Goal: Task Accomplishment & Management: Use online tool/utility

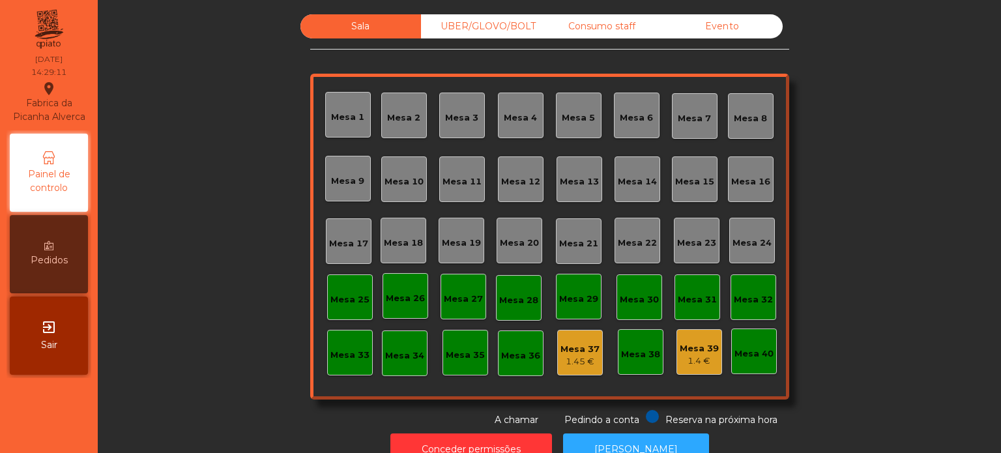
click at [571, 31] on div "Consumo staff" at bounding box center [601, 26] width 121 height 24
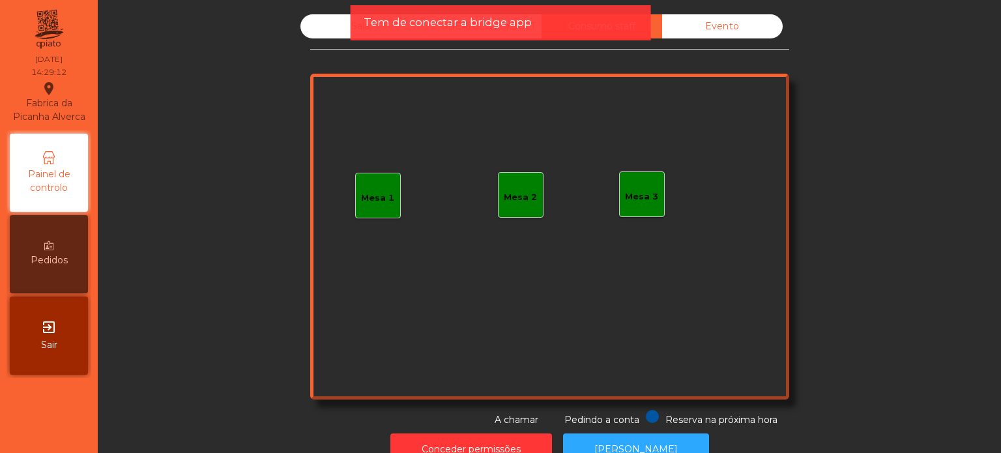
click at [388, 192] on div "Mesa 1" at bounding box center [377, 198] width 33 height 13
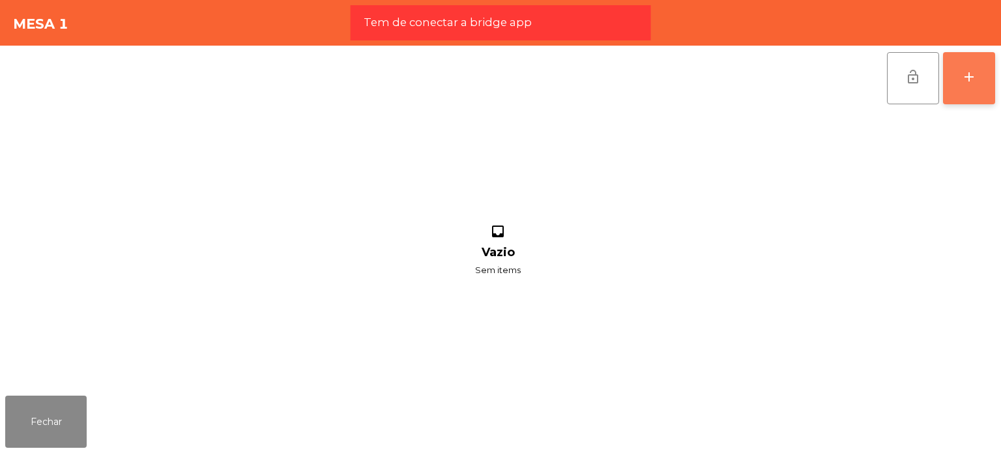
click at [959, 69] on button "add" at bounding box center [969, 78] width 52 height 52
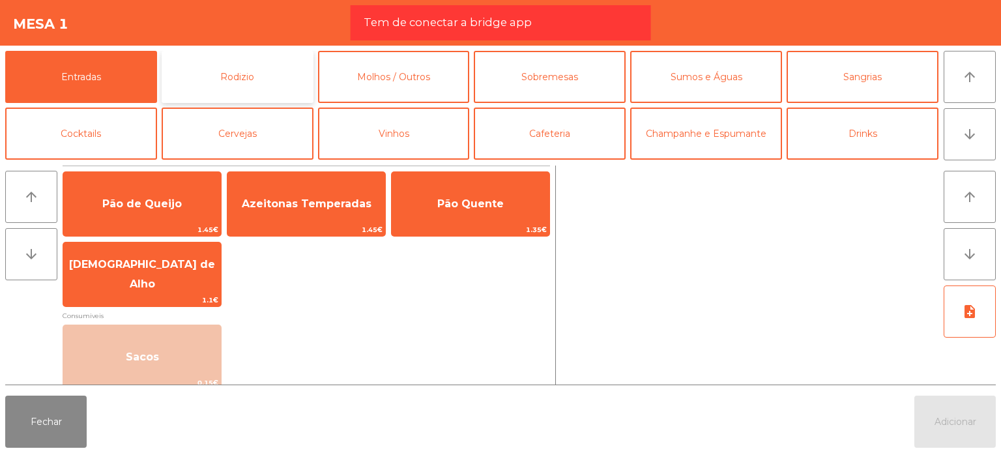
click at [281, 87] on button "Rodizio" at bounding box center [238, 77] width 152 height 52
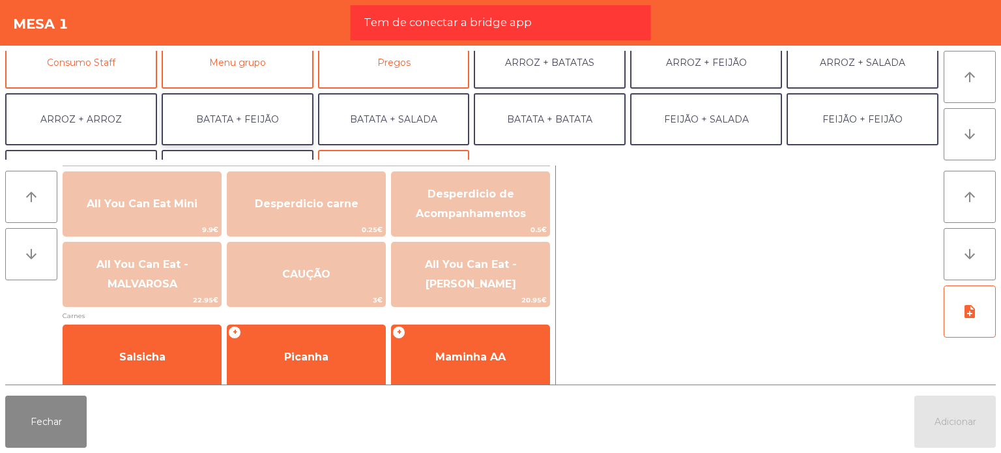
scroll to position [130, 0]
click at [114, 72] on button "Consumo Staff" at bounding box center [81, 60] width 152 height 52
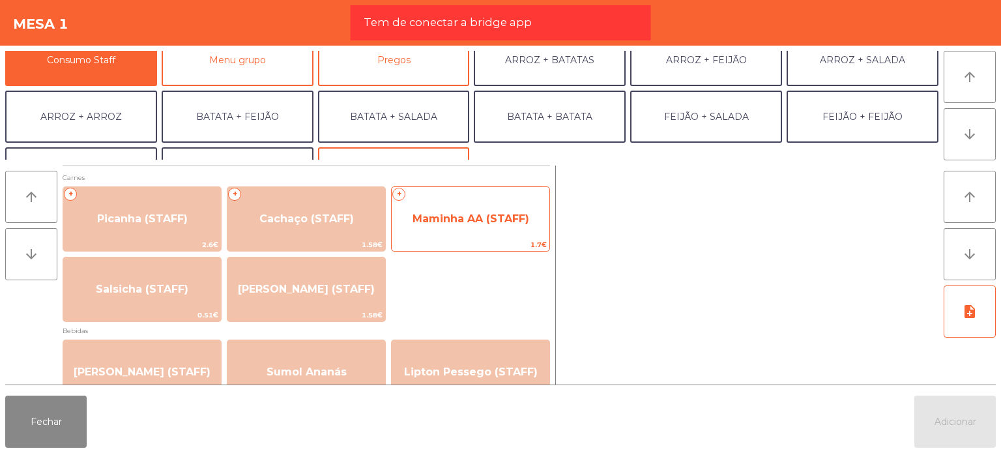
click at [439, 224] on span "Maminha AA (STAFF)" at bounding box center [470, 218] width 117 height 12
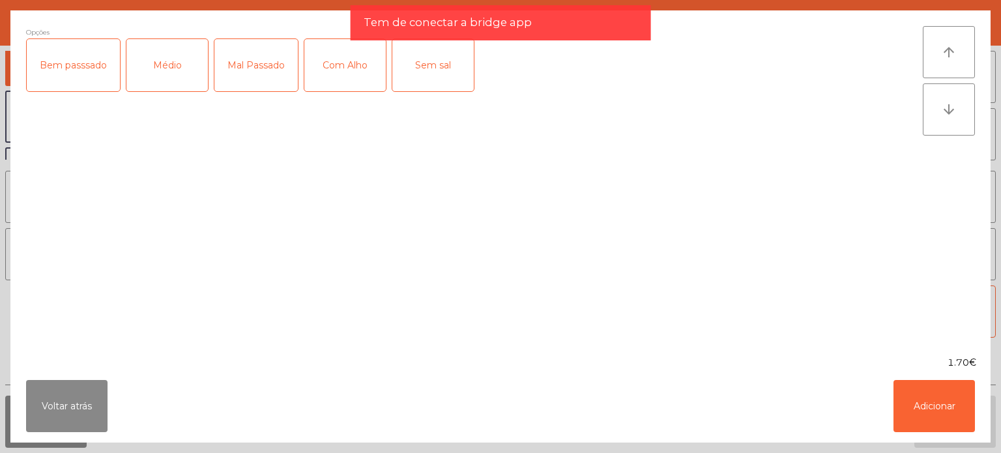
click at [177, 76] on div "Médio" at bounding box center [166, 65] width 81 height 52
click at [321, 65] on div "Com Alho" at bounding box center [344, 65] width 81 height 52
click at [955, 397] on button "Adicionar" at bounding box center [933, 406] width 81 height 52
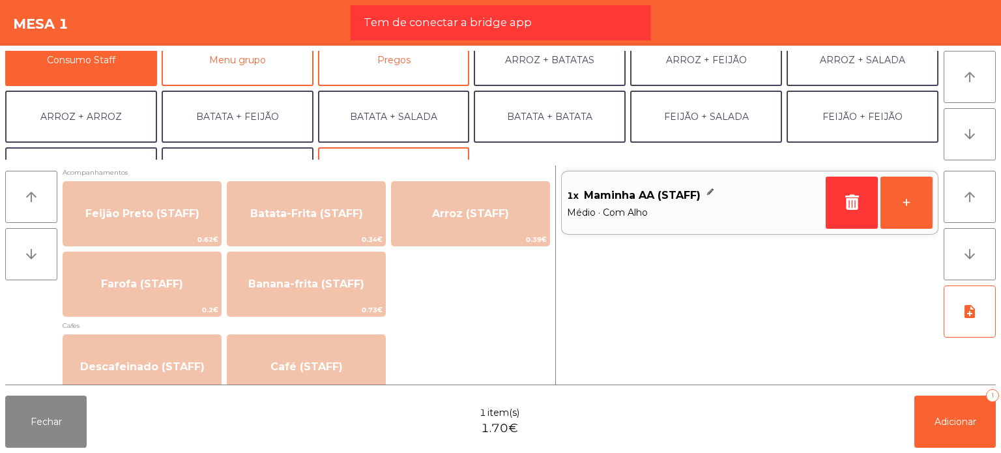
scroll to position [586, 0]
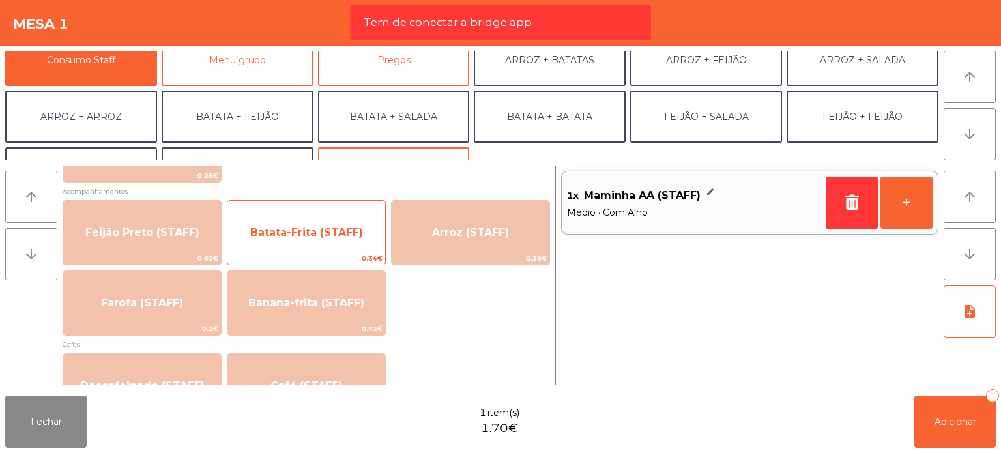
click at [352, 242] on span "Batata-Frita (STAFF)" at bounding box center [306, 232] width 158 height 35
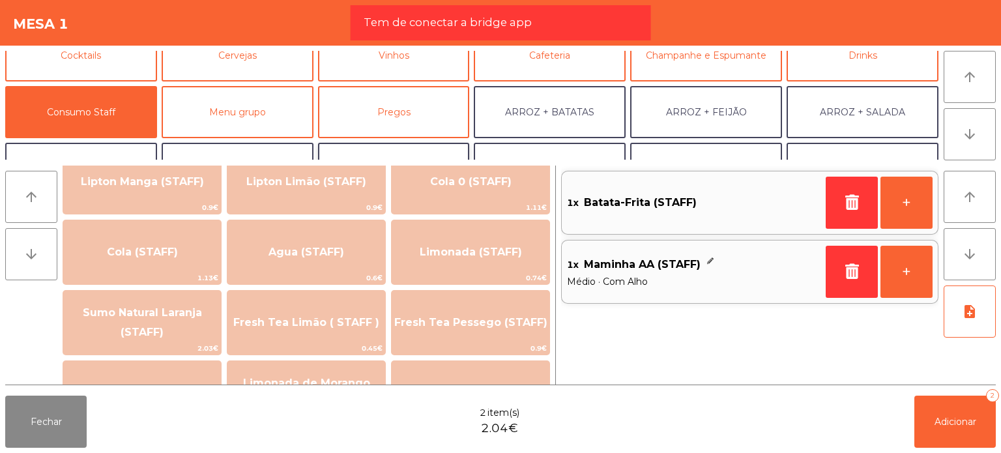
scroll to position [0, 0]
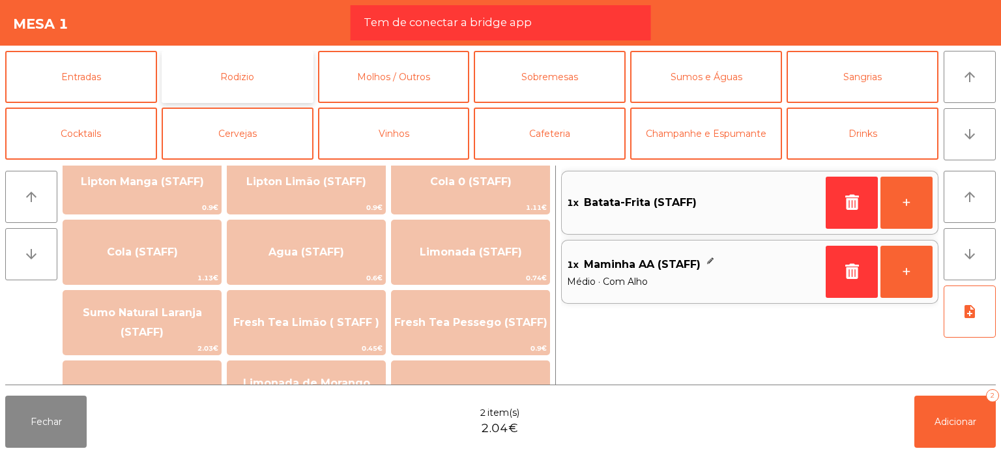
click at [276, 81] on button "Rodizio" at bounding box center [238, 77] width 152 height 52
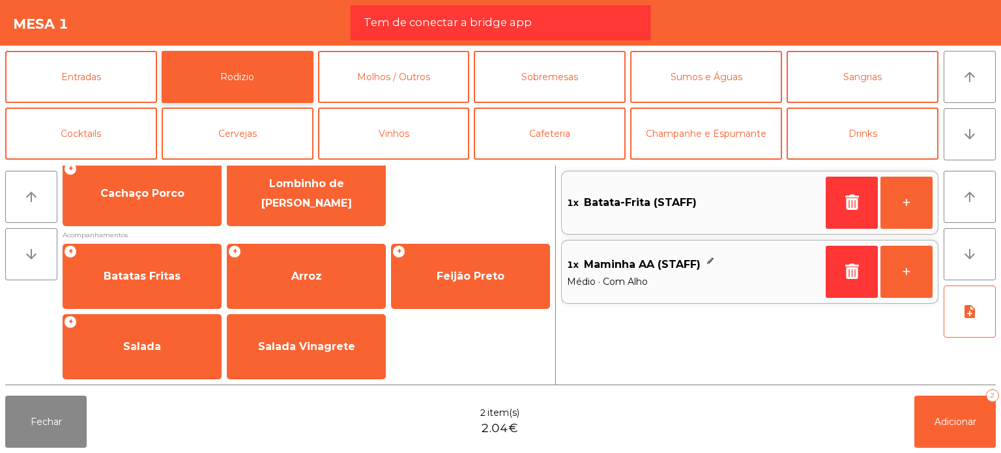
scroll to position [233, 0]
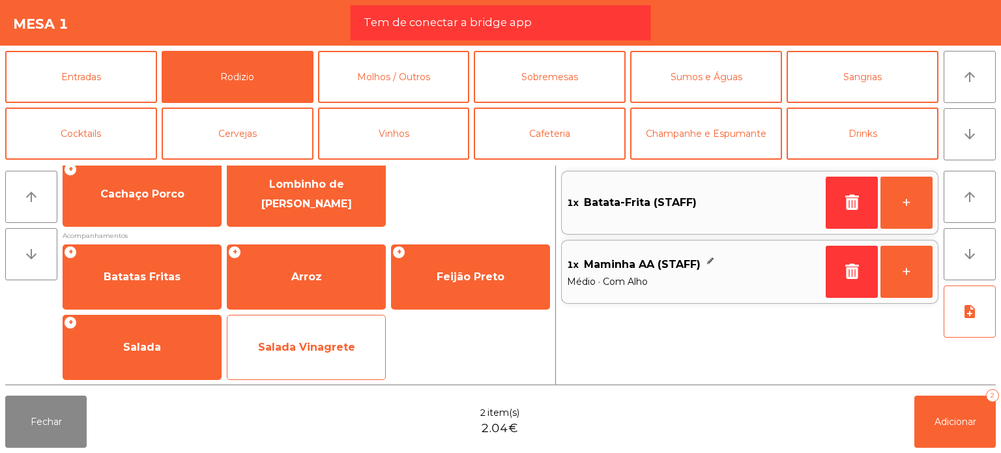
click at [327, 350] on span "Salada Vinagrete" at bounding box center [306, 347] width 97 height 12
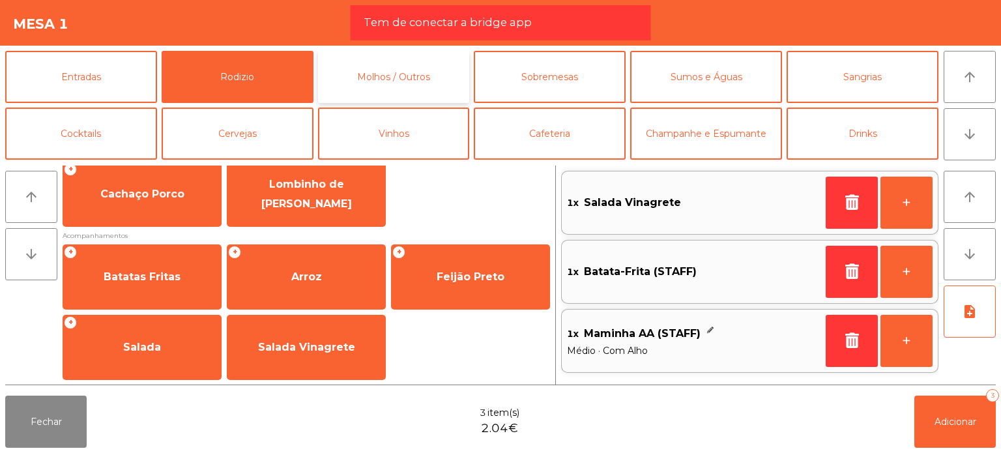
click at [397, 76] on button "Molhos / Outros" at bounding box center [394, 77] width 152 height 52
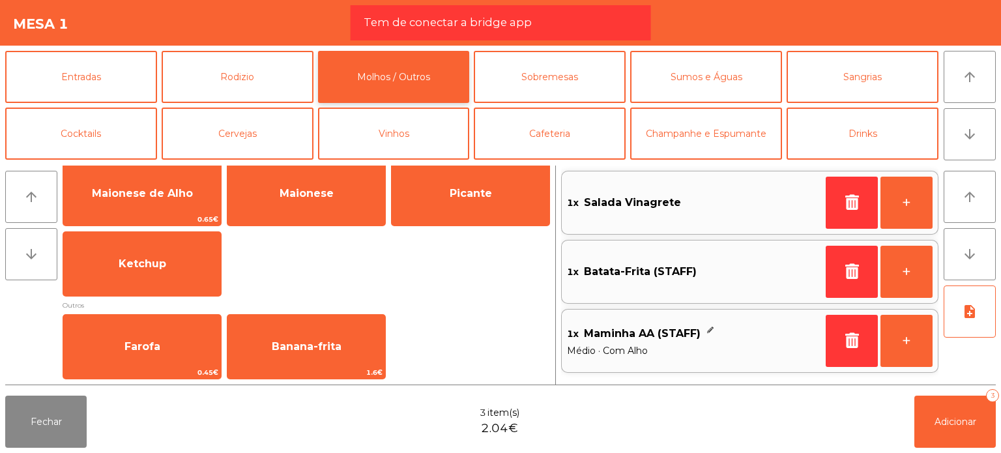
scroll to position [25, 0]
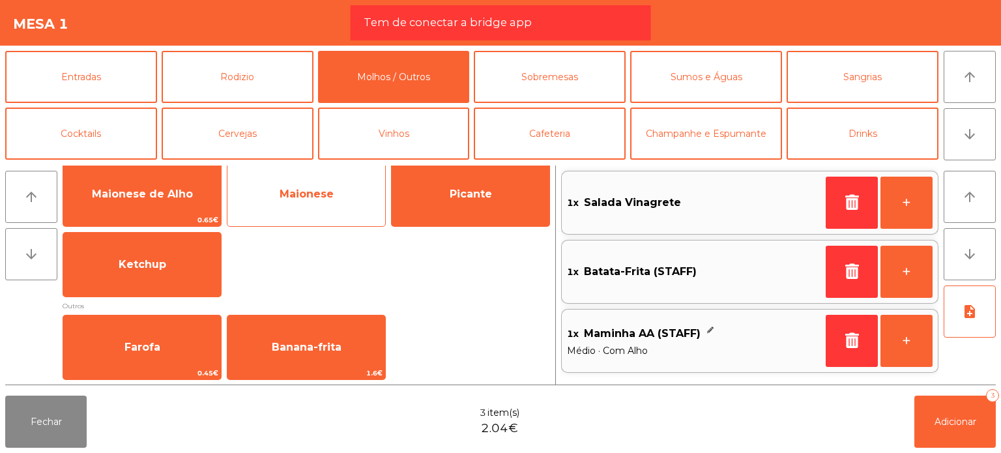
click at [314, 195] on span "Maionese" at bounding box center [307, 194] width 54 height 12
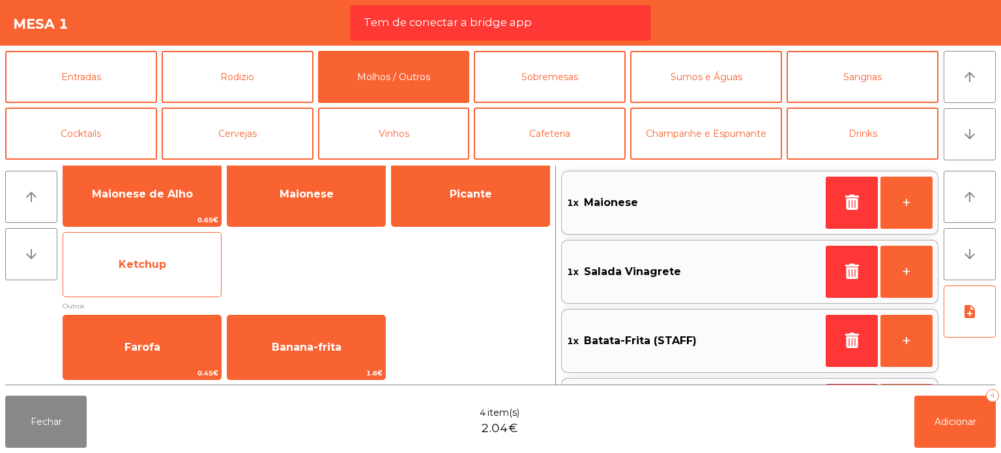
click at [162, 283] on div "Ketchup" at bounding box center [142, 264] width 159 height 65
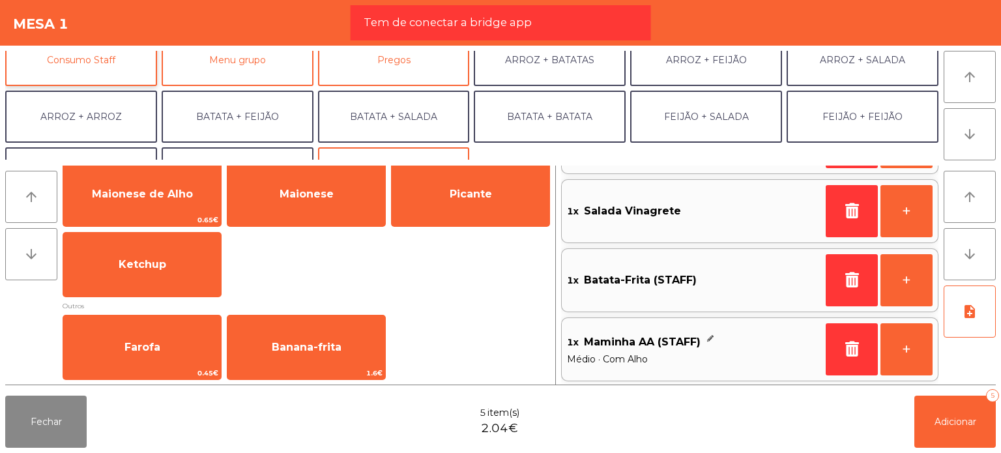
scroll to position [65, 0]
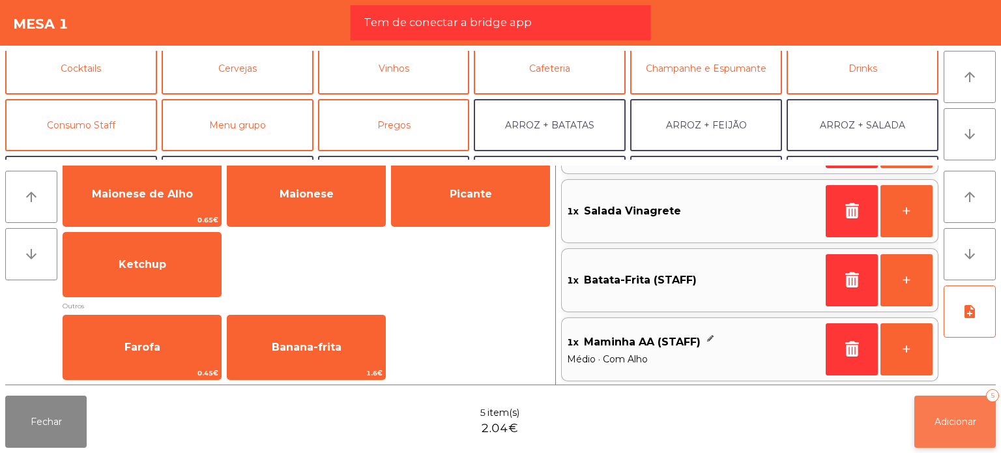
click at [951, 416] on span "Adicionar" at bounding box center [955, 422] width 42 height 12
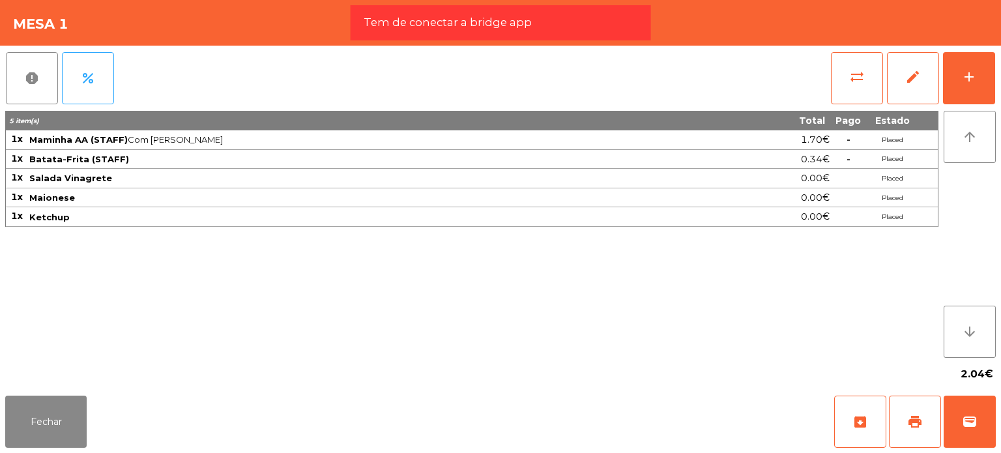
drag, startPoint x: 891, startPoint y: 328, endPoint x: 873, endPoint y: 330, distance: 18.3
click at [893, 328] on div "5 item(s) Total Pago Estado 1x Maminha AA (STAFF) Com Alho · Médio 1.70€ - Plac…" at bounding box center [471, 234] width 933 height 247
click at [42, 419] on button "Fechar" at bounding box center [45, 421] width 81 height 52
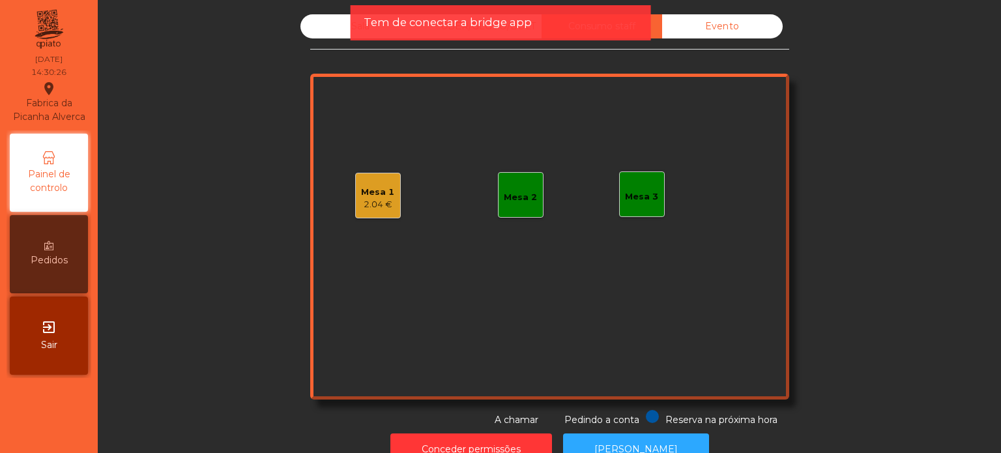
click at [532, 192] on div "Mesa 2" at bounding box center [521, 195] width 46 height 46
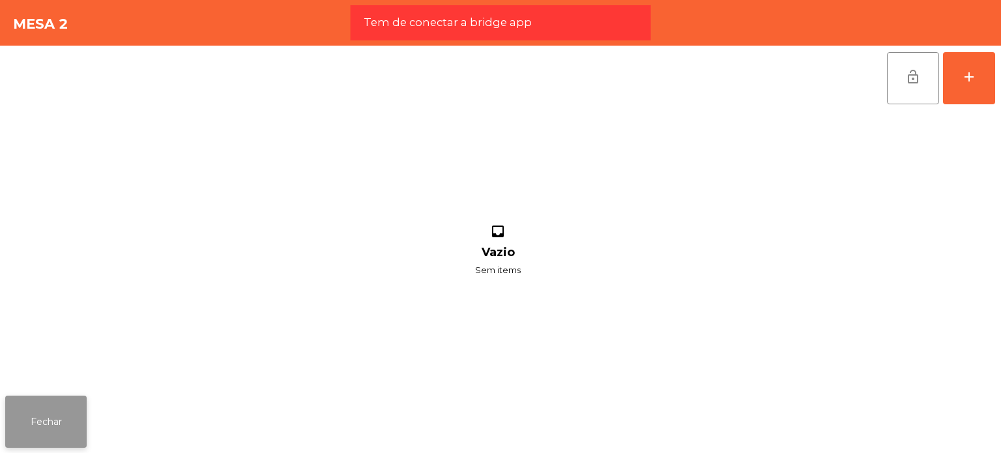
click at [65, 422] on button "Fechar" at bounding box center [45, 421] width 81 height 52
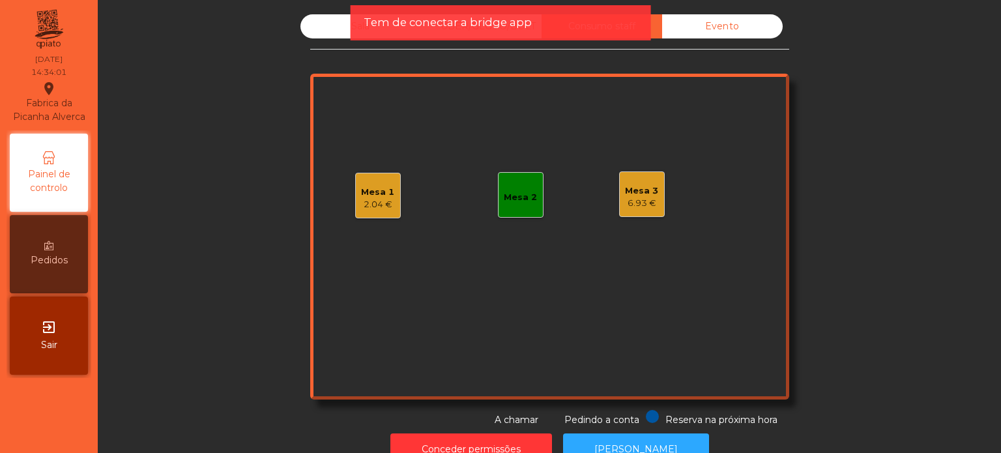
click at [388, 194] on div "Mesa 1 2.04 €" at bounding box center [378, 196] width 46 height 46
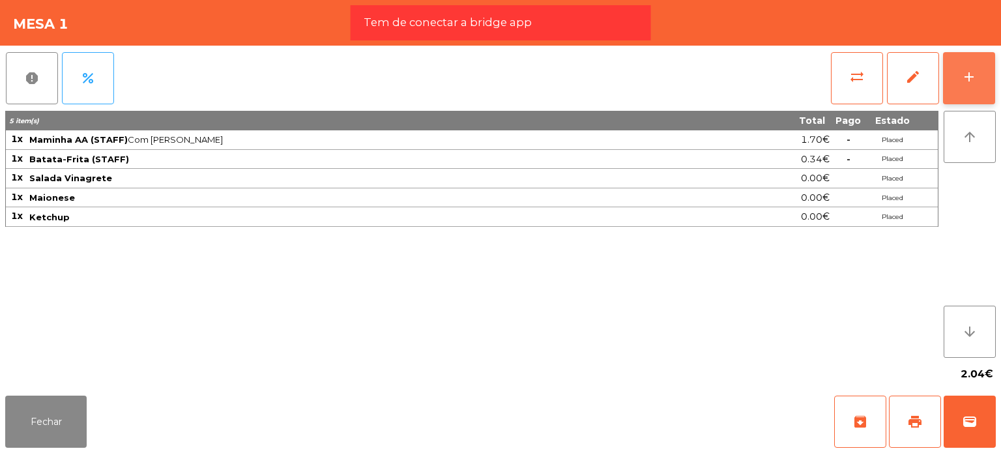
click at [959, 76] on button "add" at bounding box center [969, 78] width 52 height 52
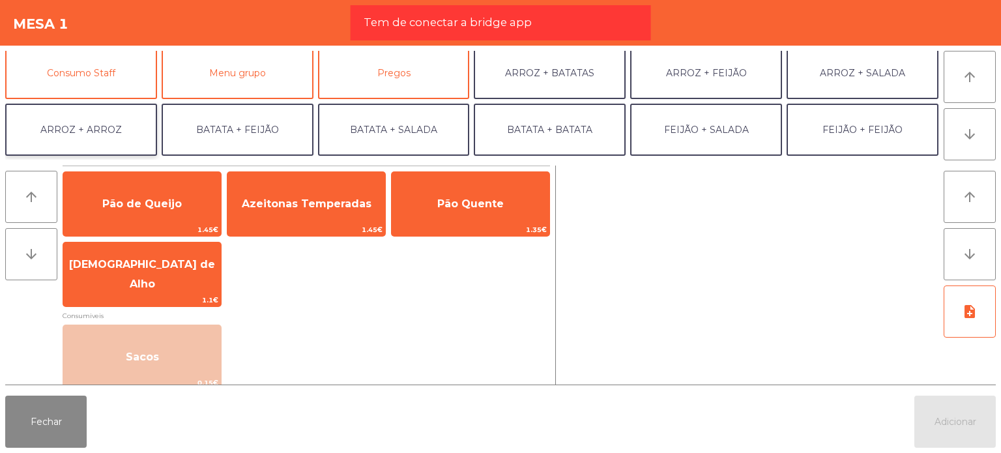
scroll to position [104, 0]
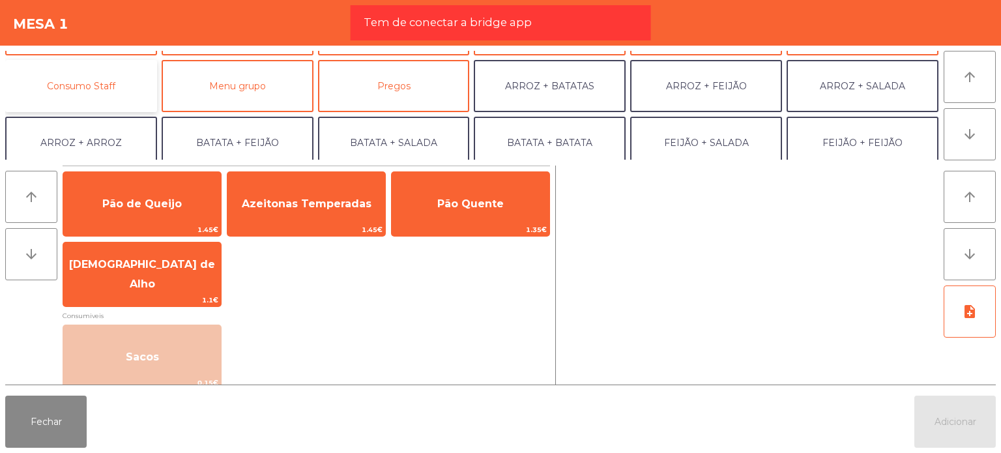
click at [101, 102] on button "Consumo Staff" at bounding box center [81, 86] width 152 height 52
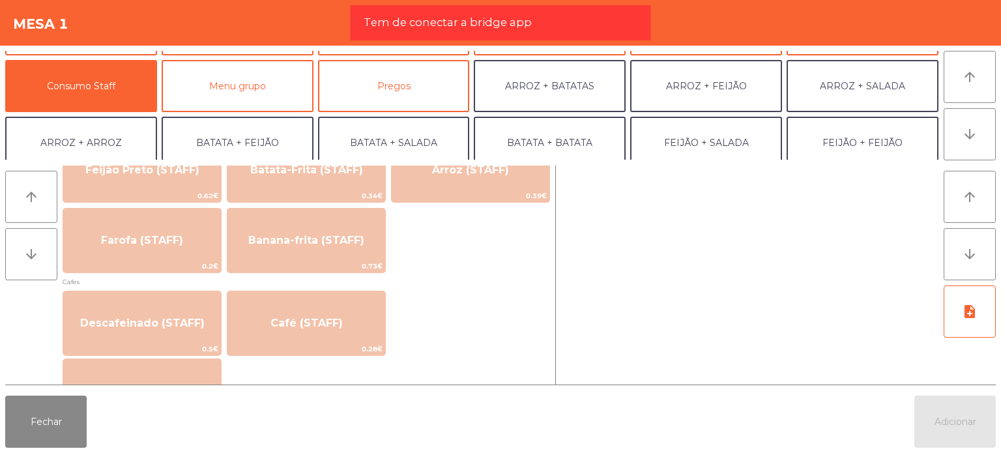
scroll to position [652, 0]
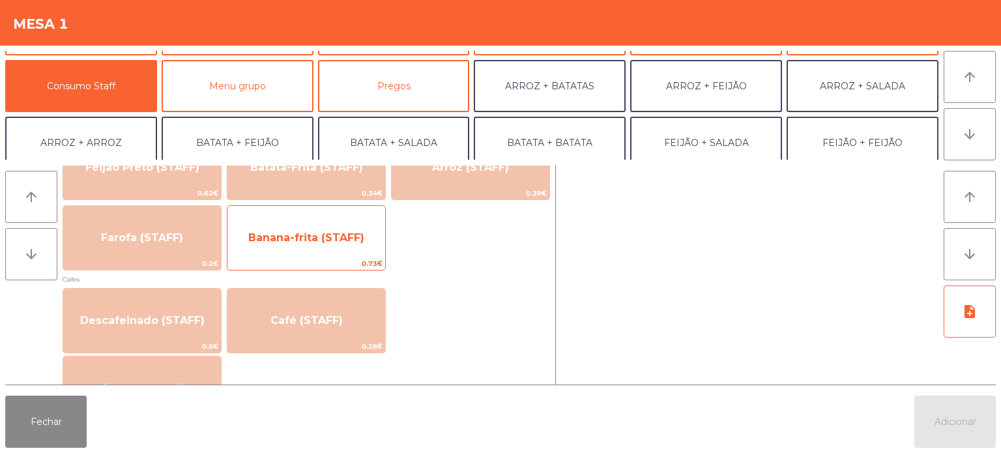
click at [315, 244] on span "Banana-frita (STAFF)" at bounding box center [306, 237] width 116 height 12
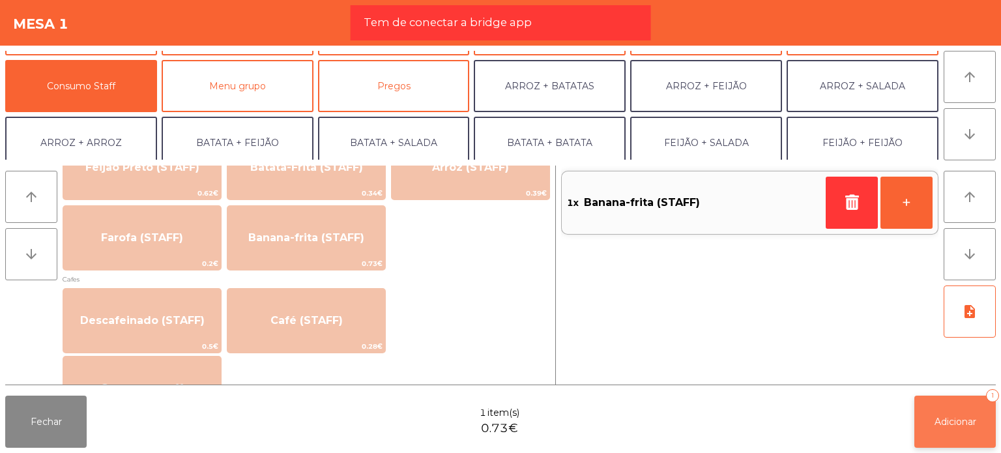
click at [930, 422] on button "Adicionar 1" at bounding box center [954, 421] width 81 height 52
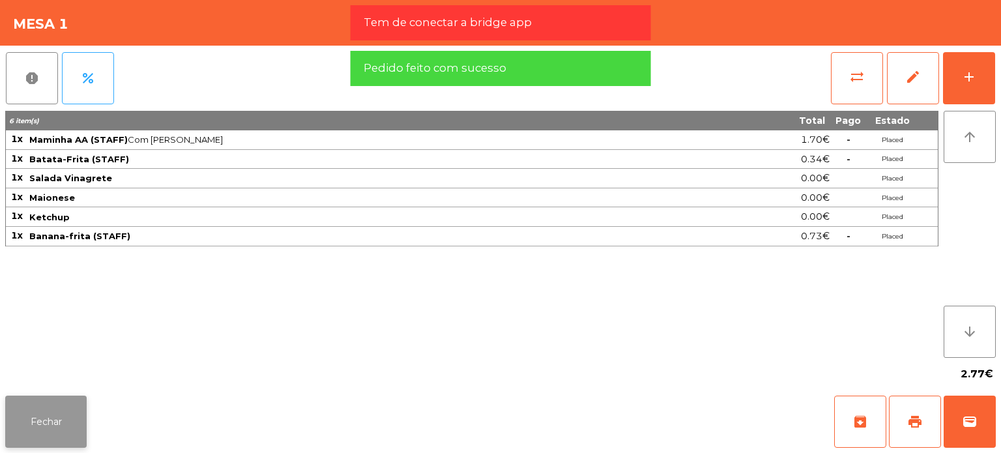
click at [48, 401] on button "Fechar" at bounding box center [45, 421] width 81 height 52
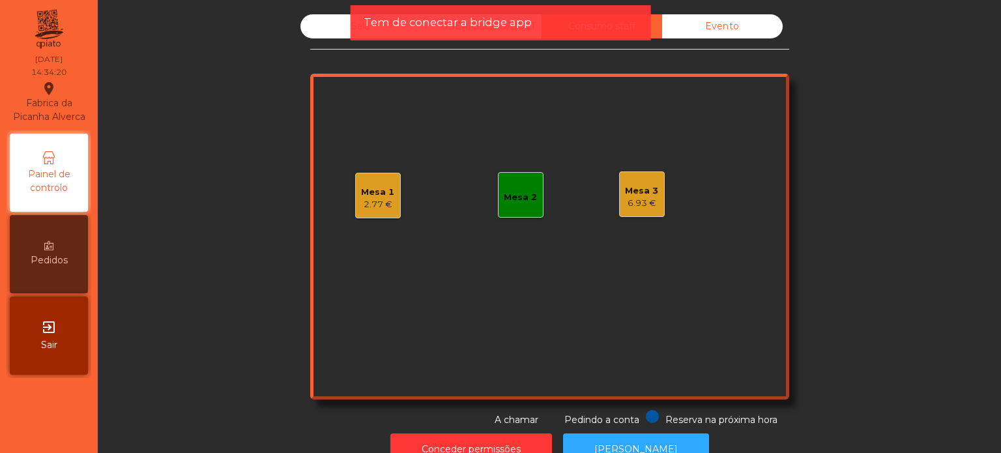
click at [641, 206] on div "6.93 €" at bounding box center [641, 203] width 33 height 13
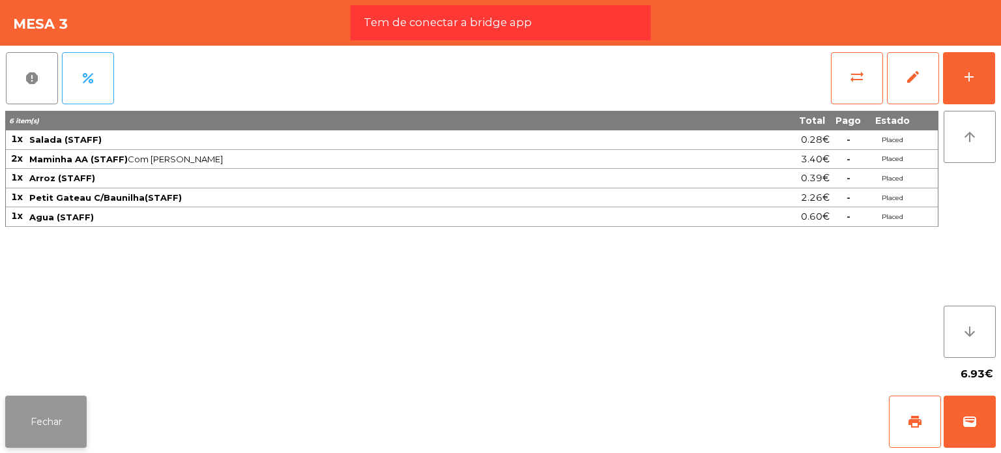
click at [64, 404] on button "Fechar" at bounding box center [45, 421] width 81 height 52
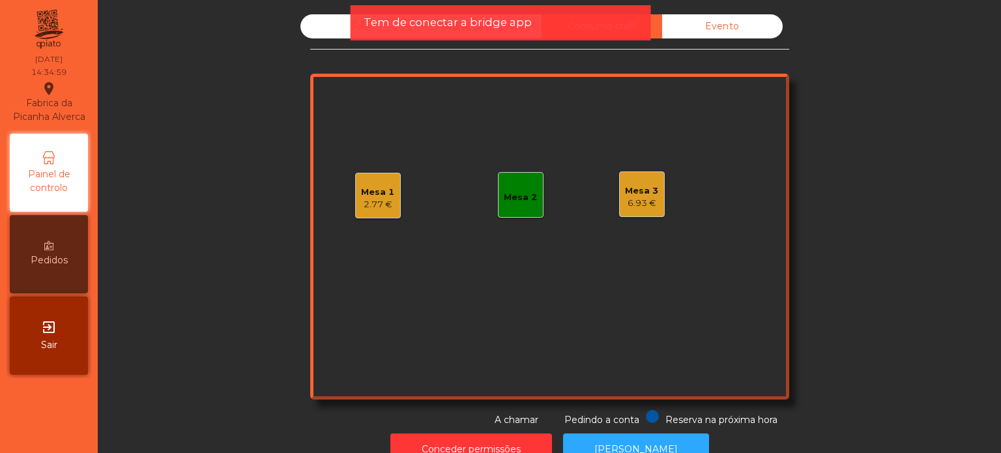
click at [648, 185] on div "Mesa 3" at bounding box center [641, 190] width 33 height 13
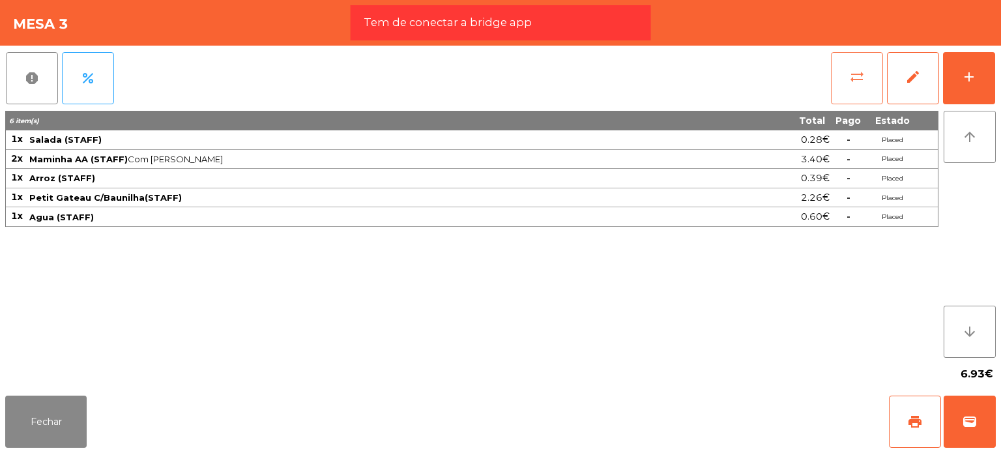
click at [840, 83] on button "sync_alt" at bounding box center [857, 78] width 52 height 52
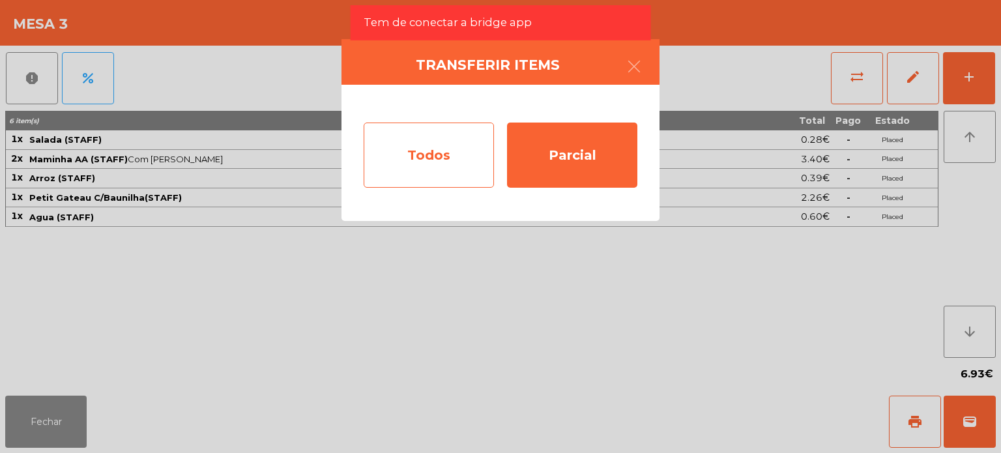
click at [427, 149] on div "Todos" at bounding box center [429, 154] width 130 height 65
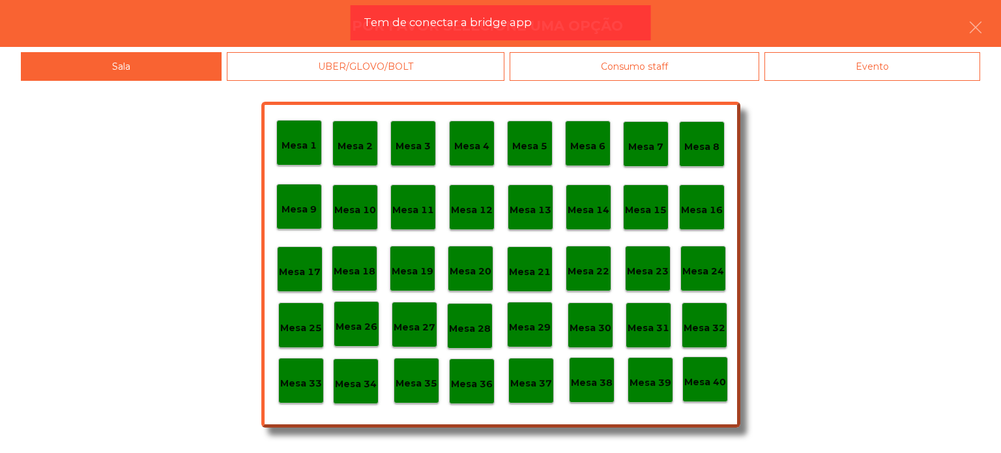
click at [622, 62] on div "Consumo staff" at bounding box center [635, 66] width 250 height 29
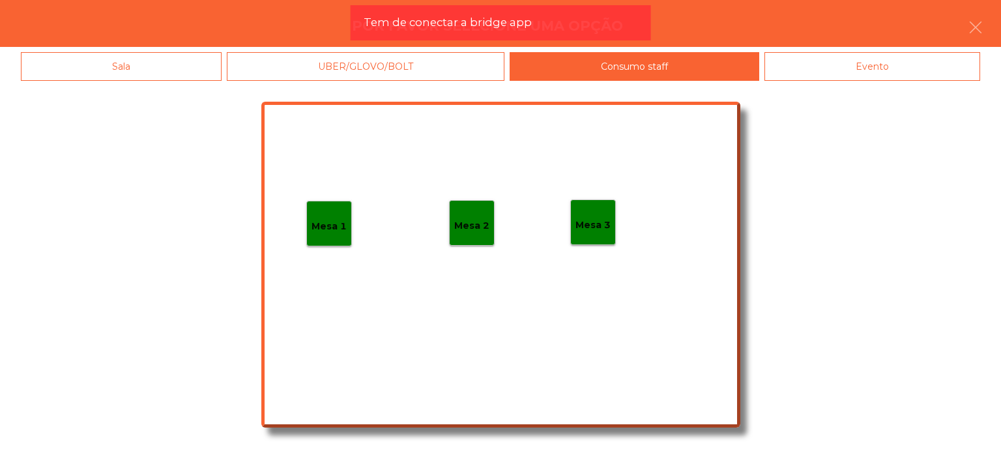
click at [326, 221] on p "Mesa 1" at bounding box center [328, 226] width 35 height 15
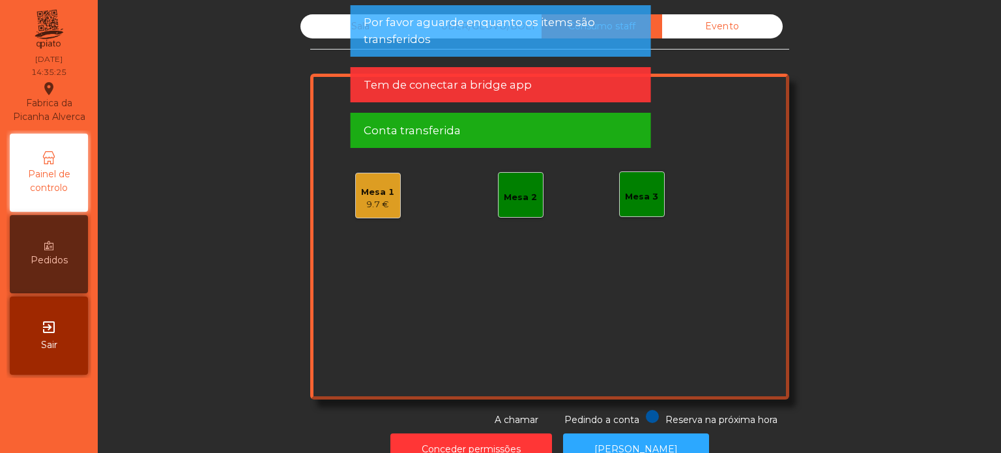
drag, startPoint x: 908, startPoint y: 230, endPoint x: 934, endPoint y: 234, distance: 27.0
click at [936, 234] on div "Sala UBER/GLOVO/BOLT Consumo staff Evento Mesa 1 9.7 € Mesa 2 Mesa 3 Reserva na…" at bounding box center [549, 220] width 868 height 412
